Goal: Find specific page/section: Find specific page/section

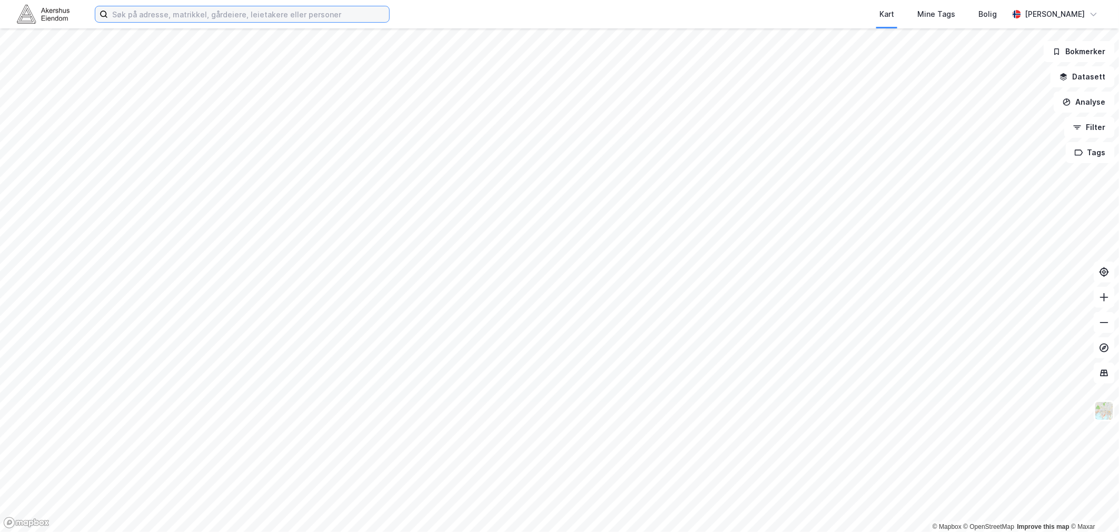
click at [153, 13] on input at bounding box center [248, 14] width 281 height 16
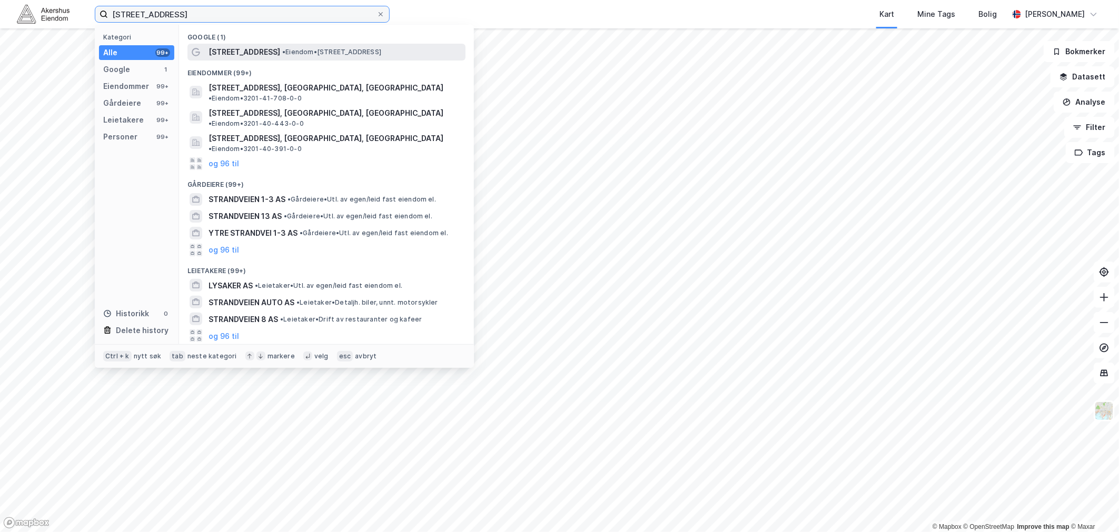
type input "[STREET_ADDRESS]"
click at [262, 51] on div "[STREET_ADDRESS] • Eiendom • [STREET_ADDRESS]" at bounding box center [335, 52] width 255 height 13
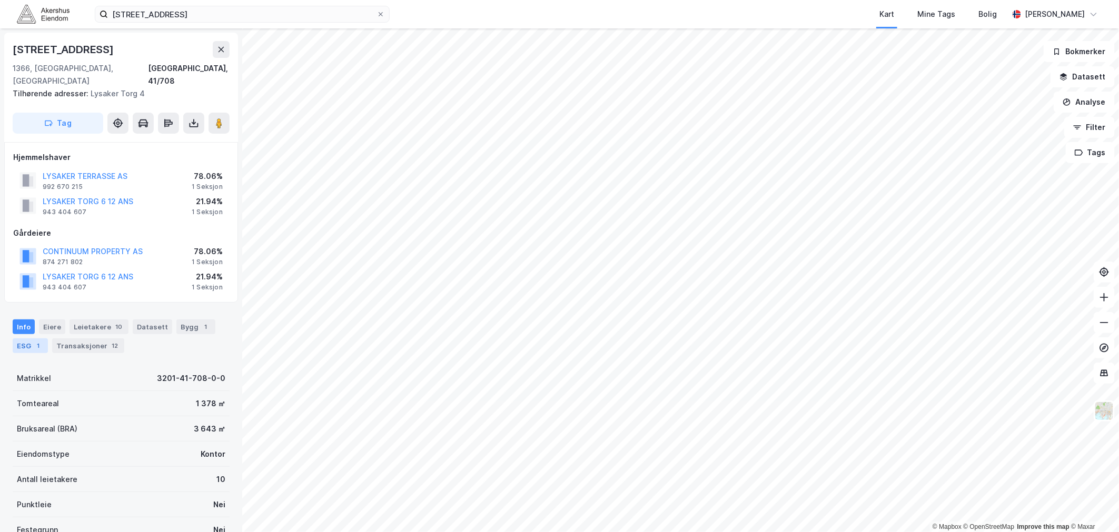
click at [17, 339] on div "ESG 1" at bounding box center [30, 346] width 35 height 15
